Goal: Task Accomplishment & Management: Manage account settings

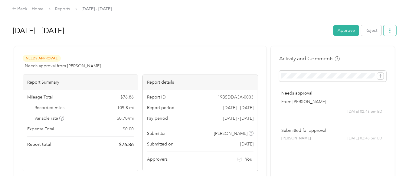
click at [390, 32] on icon "button" at bounding box center [390, 30] width 1 height 4
click at [374, 53] on span "Download" at bounding box center [371, 52] width 20 height 6
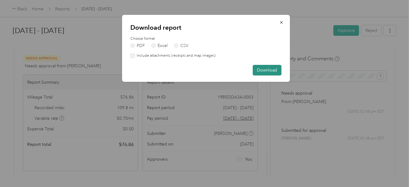
click at [272, 68] on button "Download" at bounding box center [267, 70] width 29 height 11
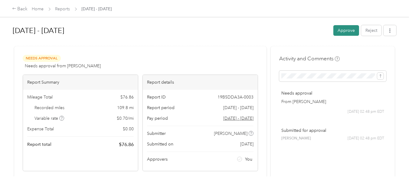
click at [344, 32] on button "Approve" at bounding box center [347, 30] width 26 height 11
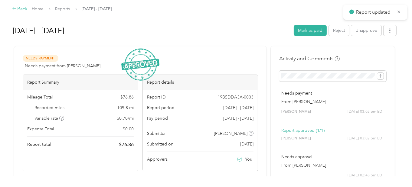
click at [25, 10] on div "Back" at bounding box center [20, 8] width 16 height 7
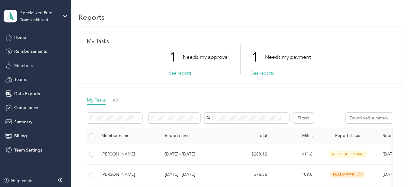
click at [31, 63] on span "Members" at bounding box center [23, 65] width 18 height 6
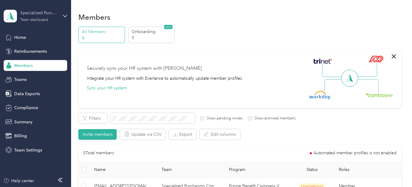
click at [34, 21] on div "Team dashboard" at bounding box center [34, 20] width 28 height 4
click at [23, 78] on div "Log out" at bounding box center [84, 74] width 153 height 11
